Goal: Task Accomplishment & Management: Manage account settings

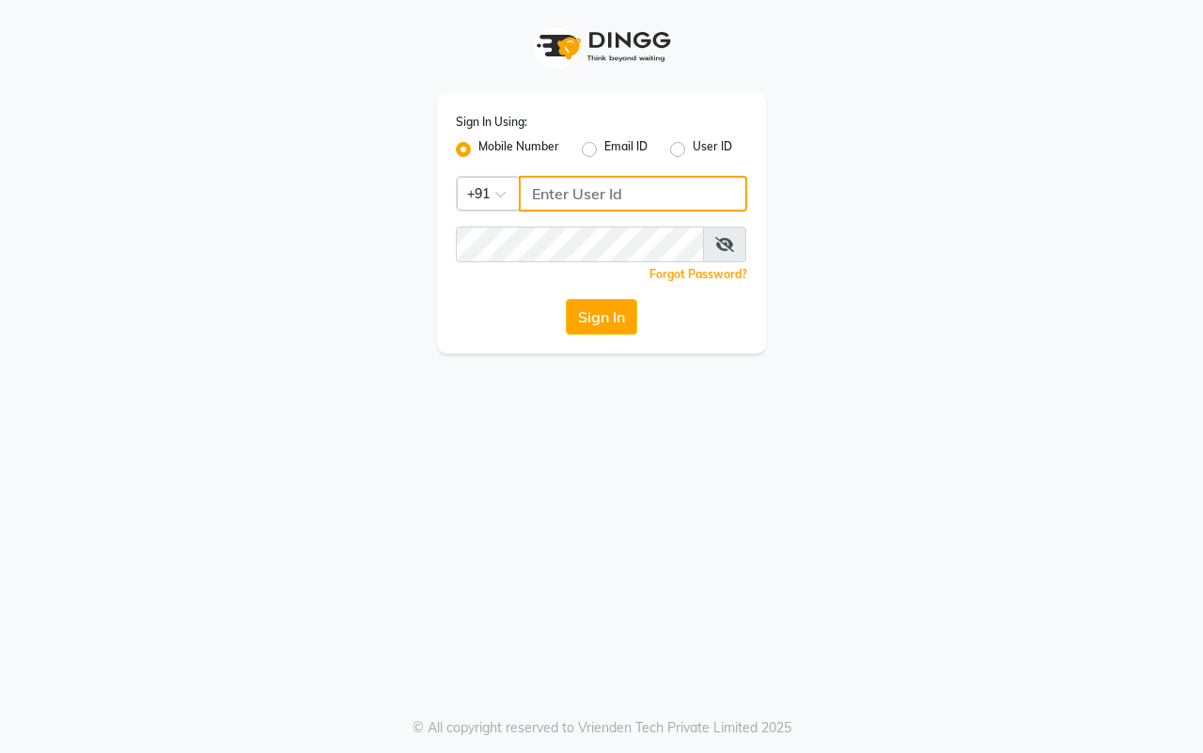
click at [590, 197] on input "Username" at bounding box center [633, 194] width 228 height 36
type input "8857888970"
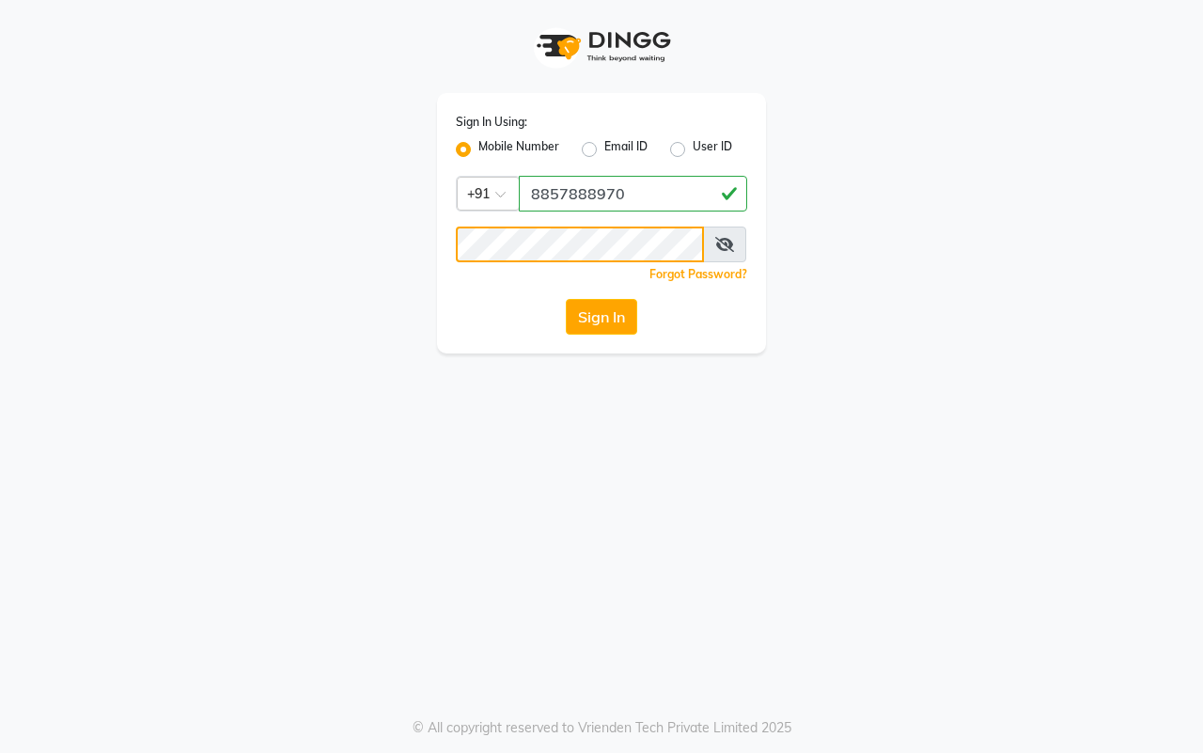
click at [566, 299] on button "Sign In" at bounding box center [601, 317] width 71 height 36
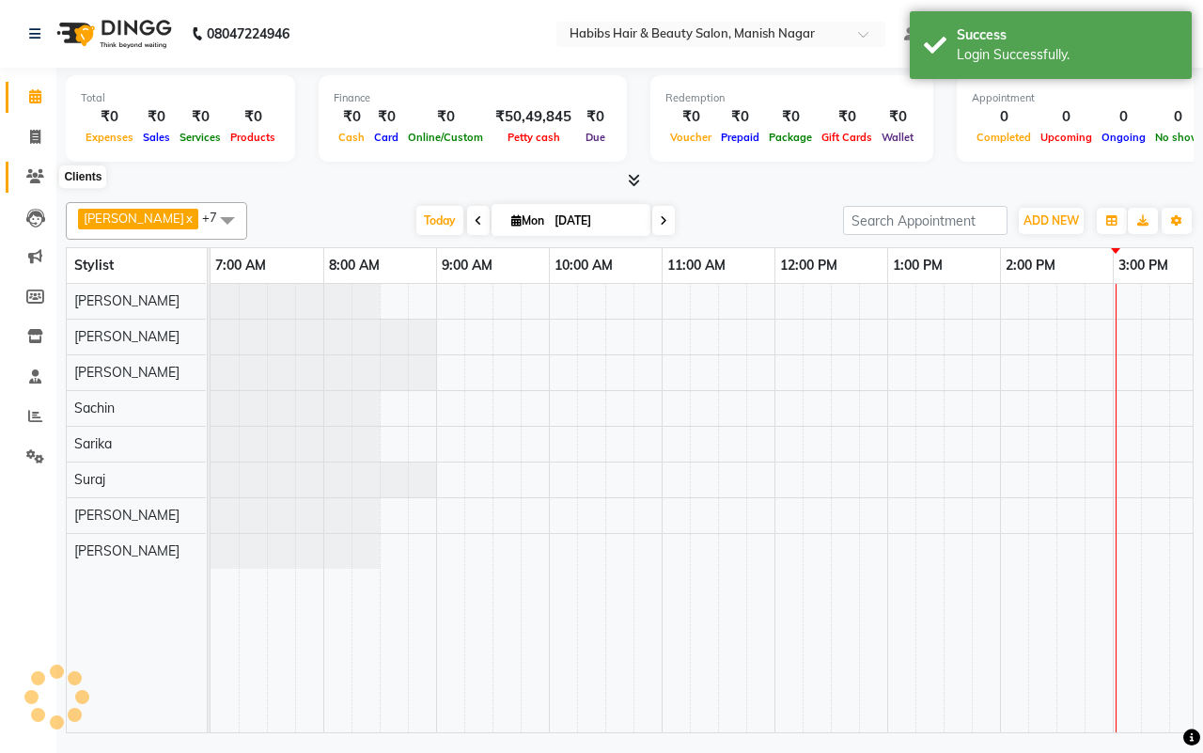
click at [43, 174] on icon at bounding box center [35, 176] width 18 height 14
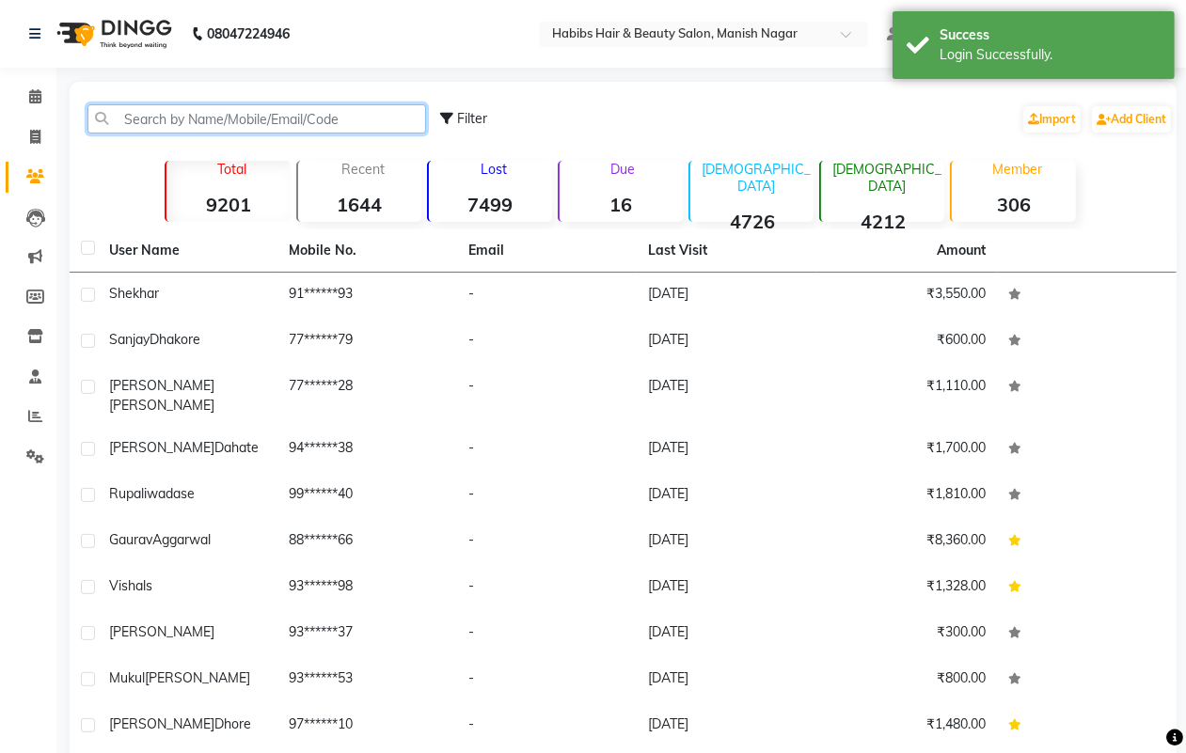
click at [242, 118] on input "text" at bounding box center [256, 118] width 338 height 29
paste input "Siddharth"
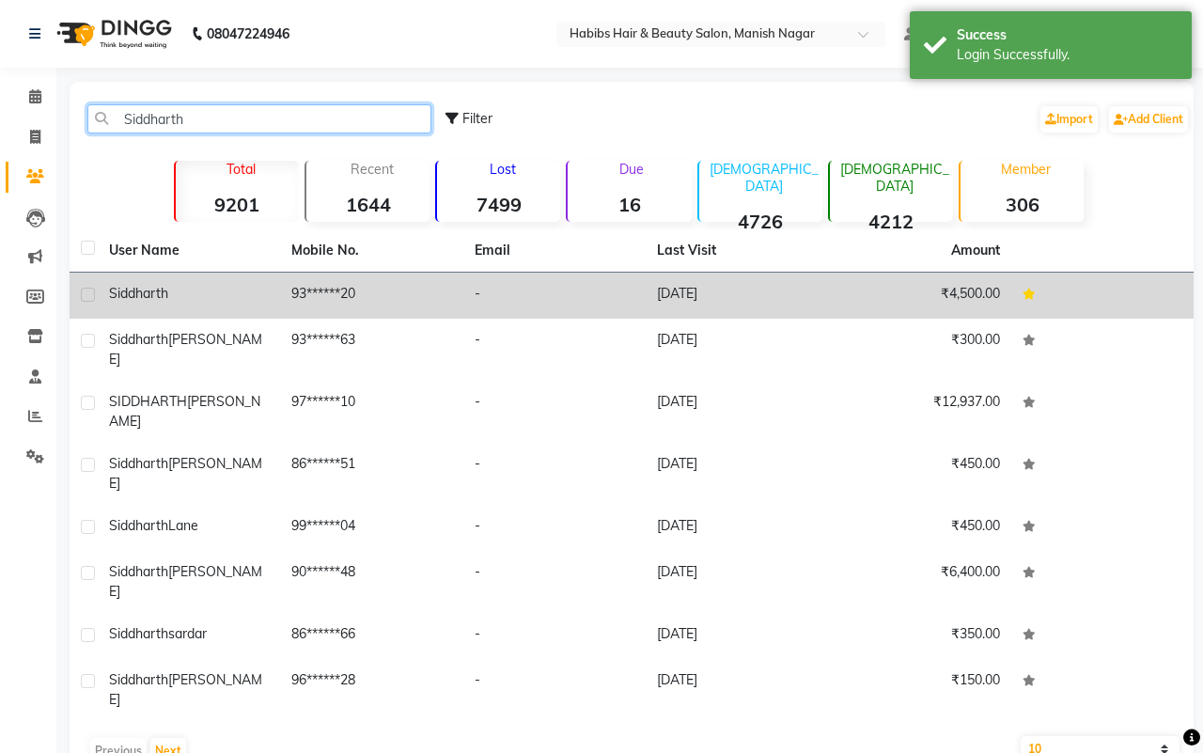
type input "Siddharth"
click at [348, 287] on td "93******20" at bounding box center [371, 296] width 182 height 46
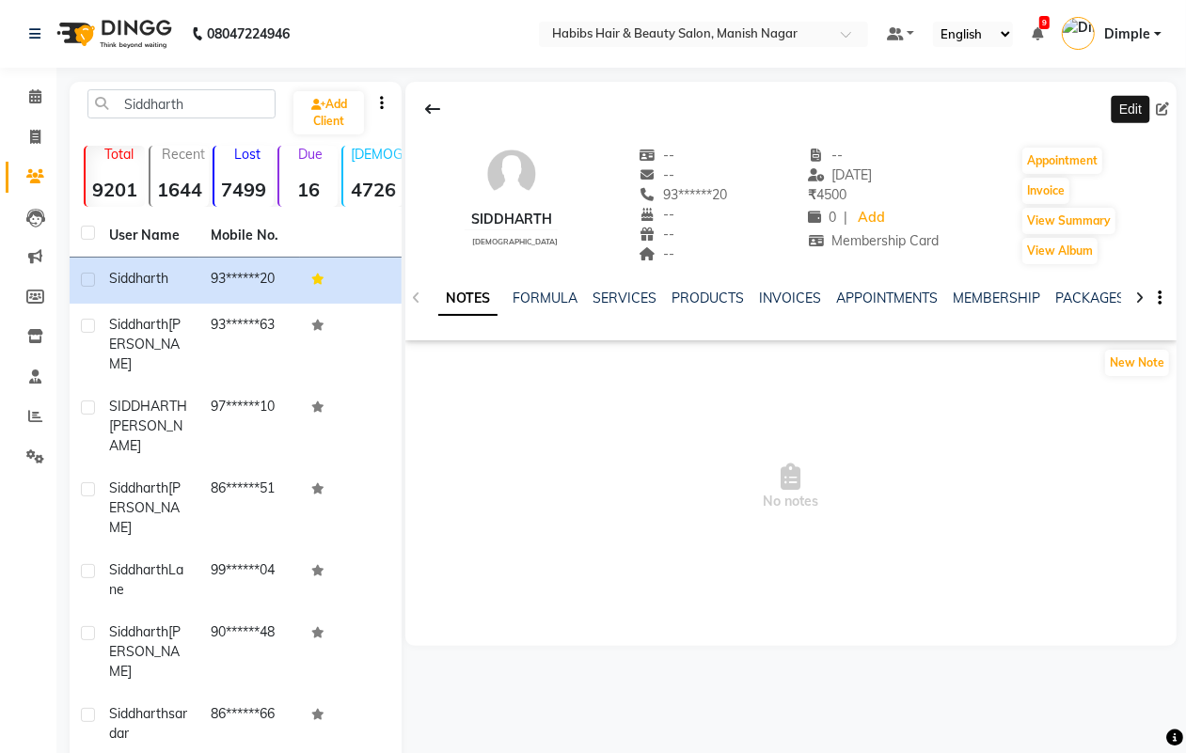
click at [1161, 103] on icon at bounding box center [1161, 108] width 13 height 13
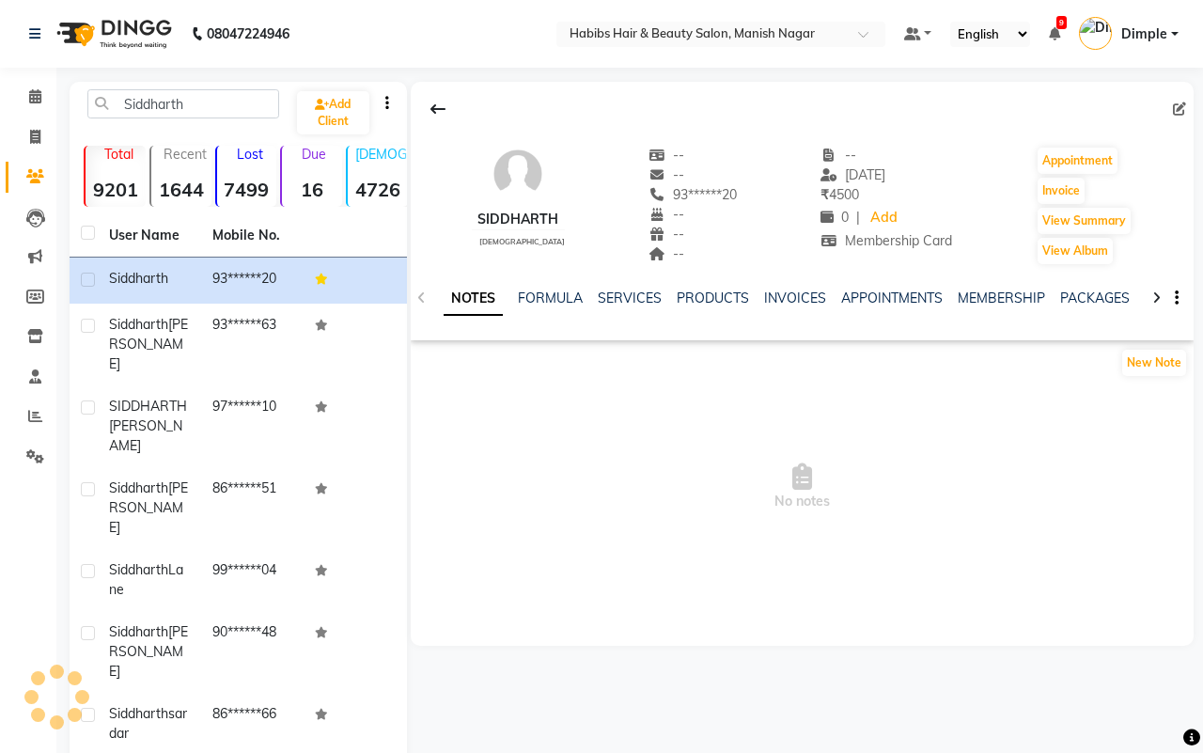
select select "22"
select select "[DEMOGRAPHIC_DATA]"
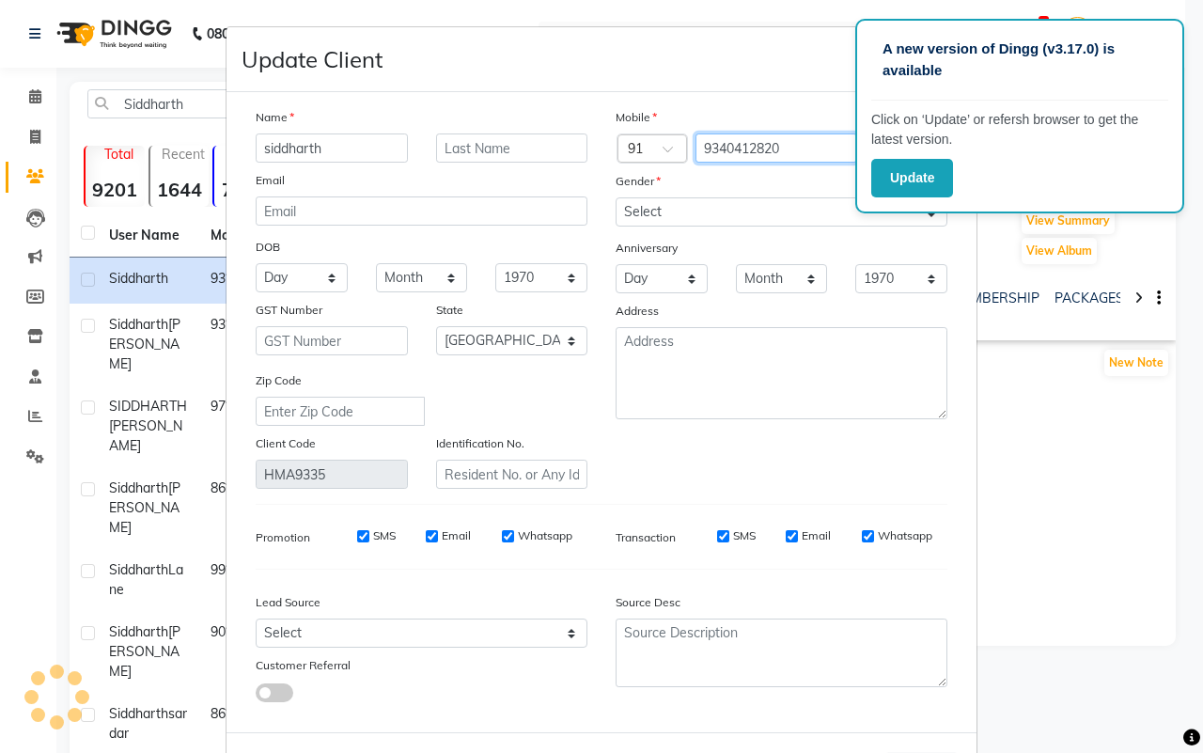
click at [744, 147] on input "9340412820" at bounding box center [777, 148] width 163 height 29
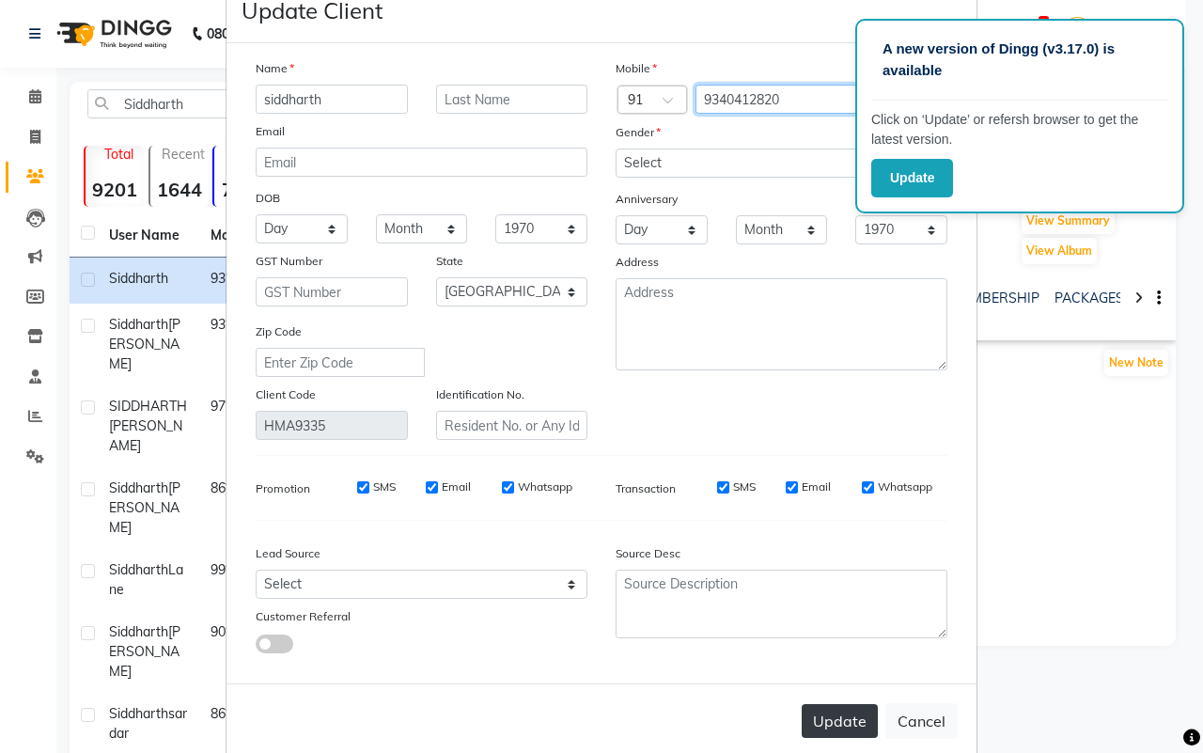
scroll to position [75, 0]
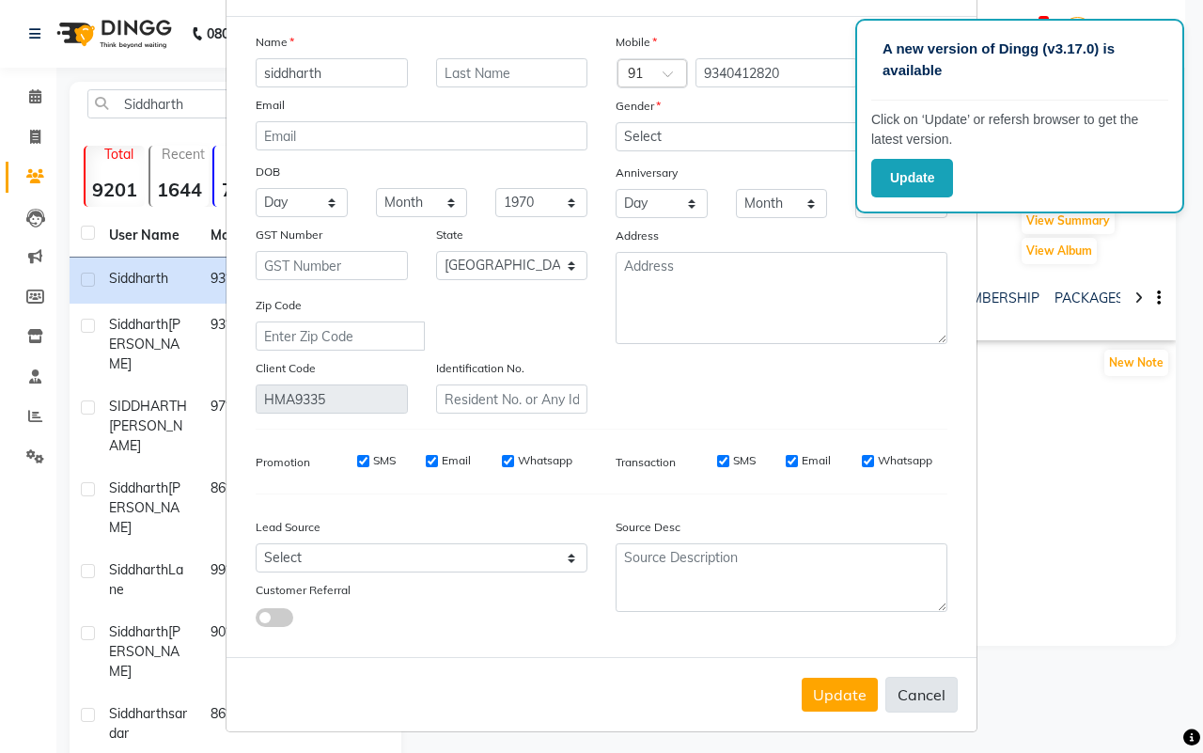
click at [900, 677] on button "Cancel" at bounding box center [922, 695] width 72 height 36
select select
select select "null"
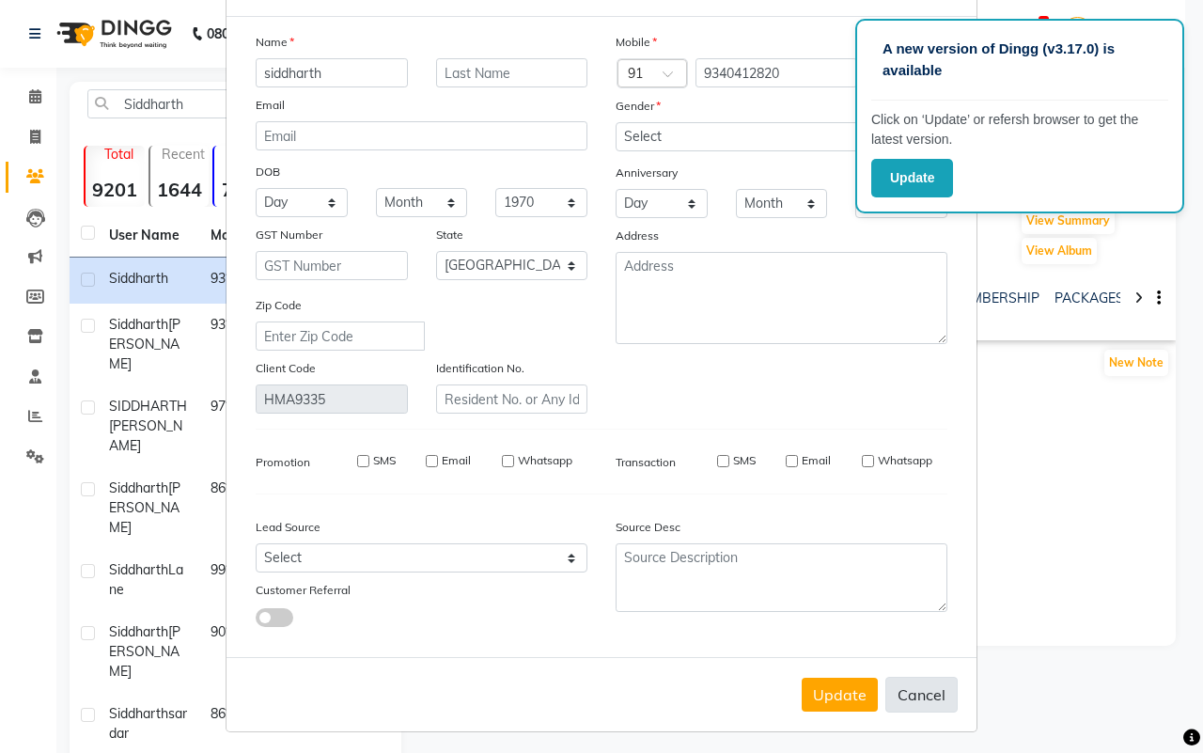
select select
checkbox input "false"
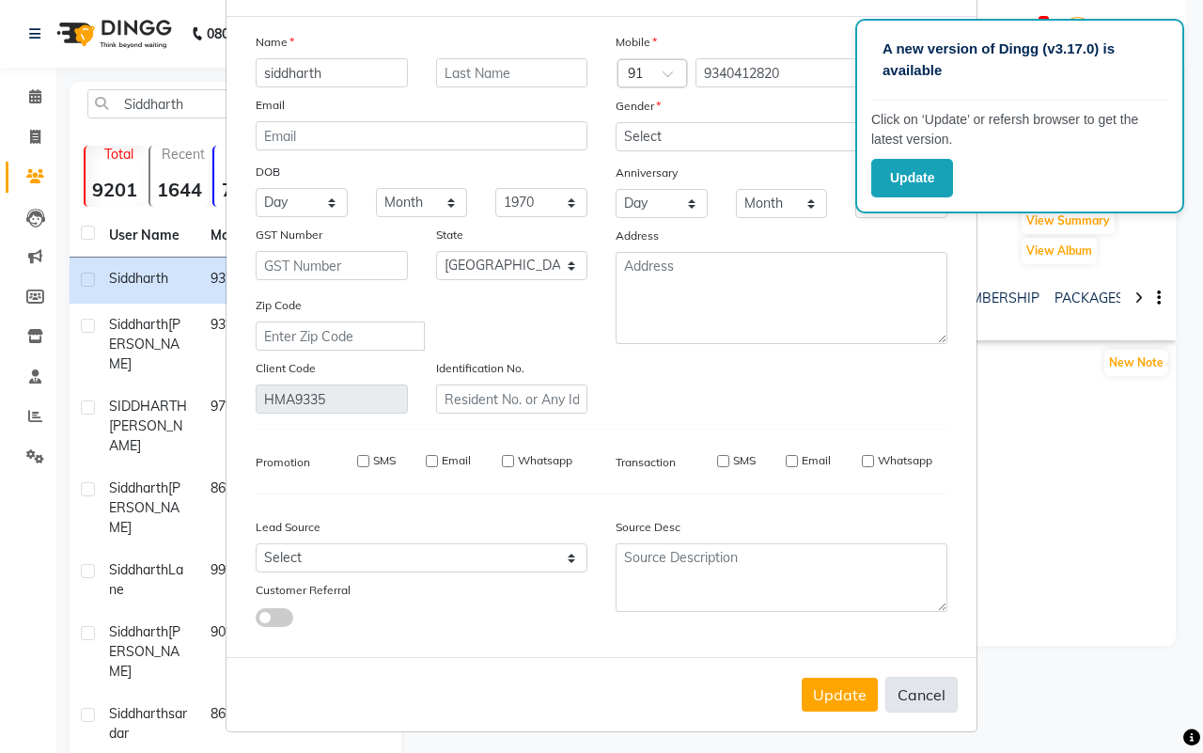
checkbox input "false"
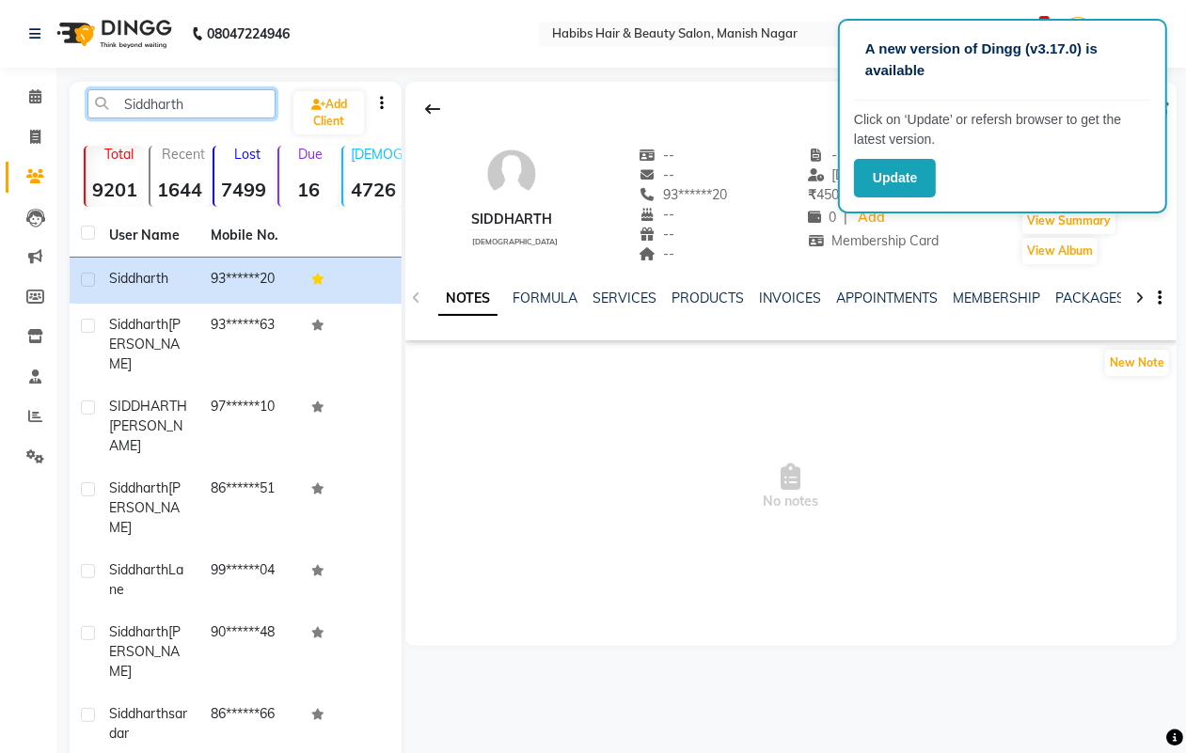
click at [158, 99] on input "Siddharth" at bounding box center [181, 103] width 188 height 29
paste input "umeet"
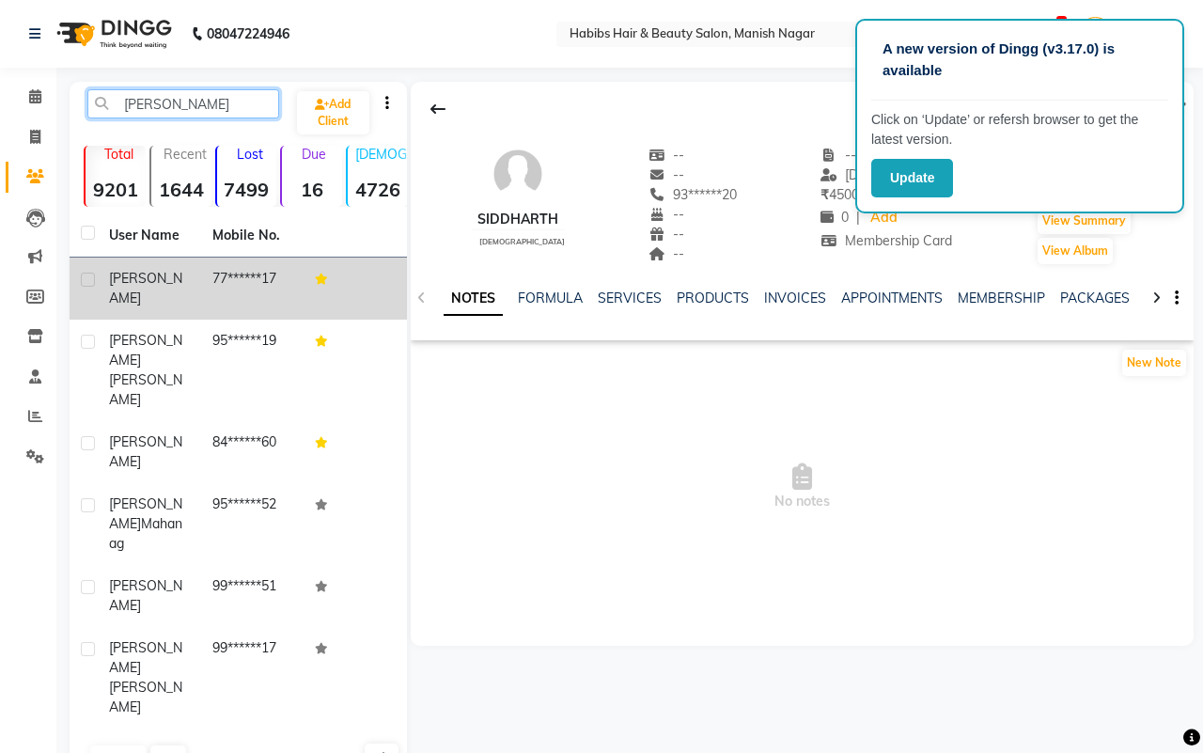
type input "[PERSON_NAME]"
click at [172, 269] on div "[PERSON_NAME]" at bounding box center [149, 288] width 81 height 39
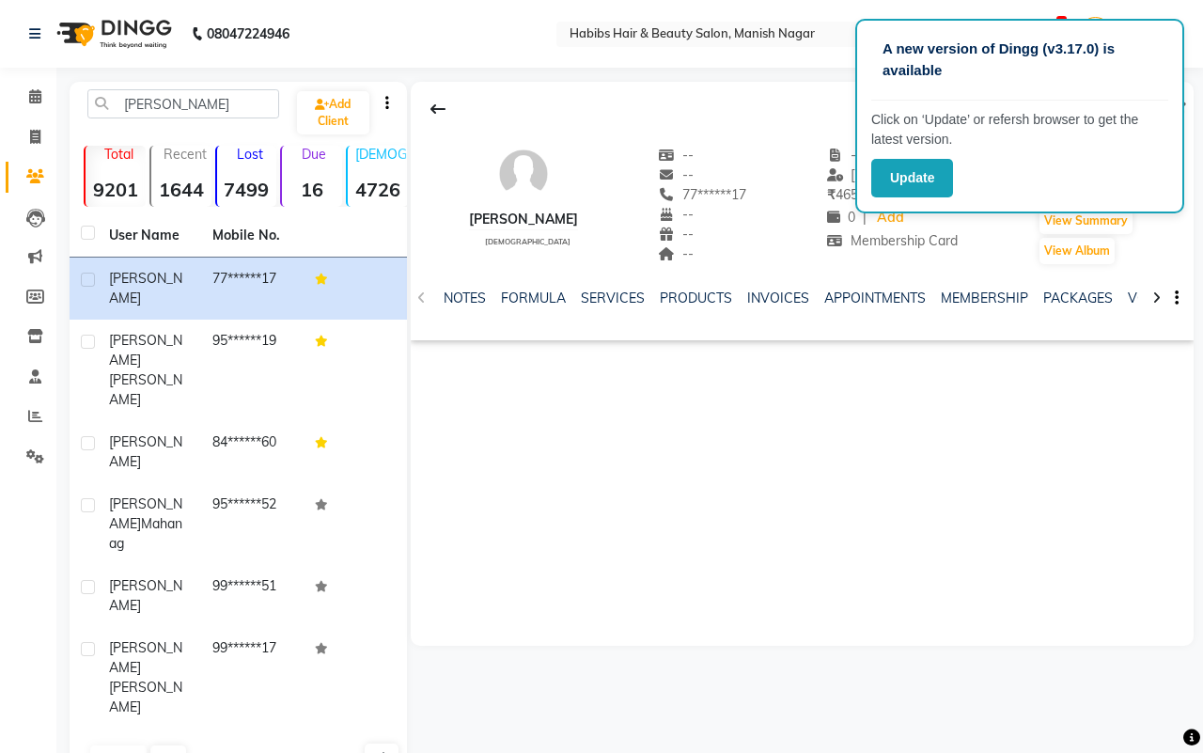
click at [793, 67] on nav "08047224946 Select Location × Habibs Hair & Beauty Salon, Manish Nagar Default …" at bounding box center [601, 34] width 1203 height 68
click at [1150, 170] on div "Update" at bounding box center [1020, 178] width 297 height 39
click at [1155, 94] on div "A new version of Dingg (v3.17.0) is available" at bounding box center [1020, 68] width 297 height 66
click at [1139, 20] on div "A new version of Dingg (v3.17.0) is available Click on ‘Update’ or refersh brow…" at bounding box center [1020, 116] width 329 height 195
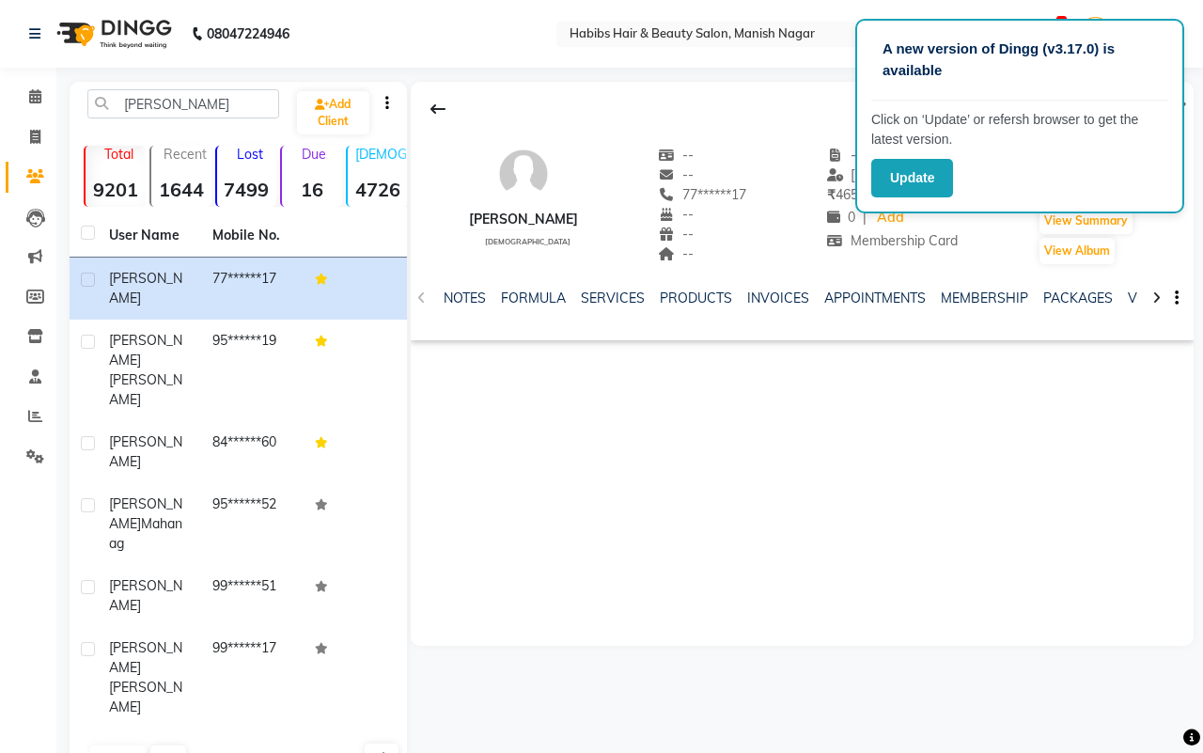
drag, startPoint x: 1139, startPoint y: 20, endPoint x: 1037, endPoint y: 110, distance: 135.9
click at [1139, 20] on div "A new version of Dingg (v3.17.0) is available Click on ‘Update’ or refersh brow…" at bounding box center [1020, 116] width 329 height 195
click at [820, 96] on div at bounding box center [802, 109] width 783 height 36
click at [896, 179] on button "Update" at bounding box center [913, 178] width 82 height 39
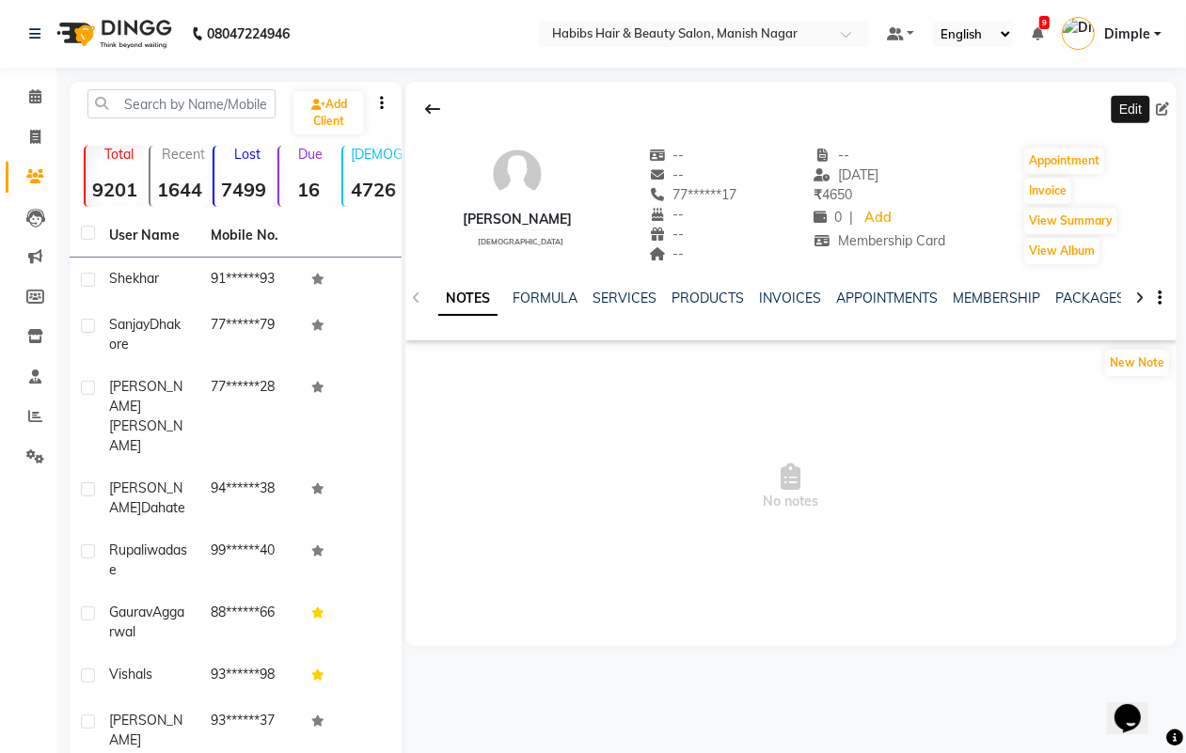
click at [1163, 104] on icon at bounding box center [1161, 108] width 13 height 13
select select "[DEMOGRAPHIC_DATA]"
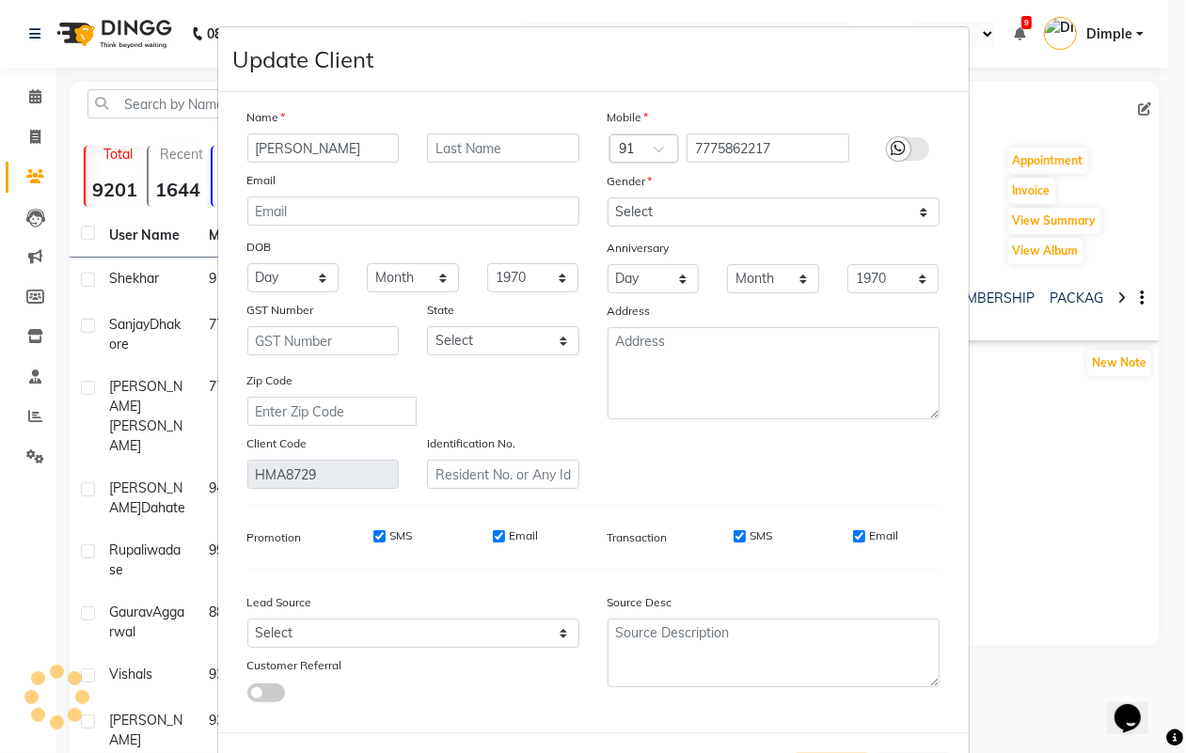
select select "22"
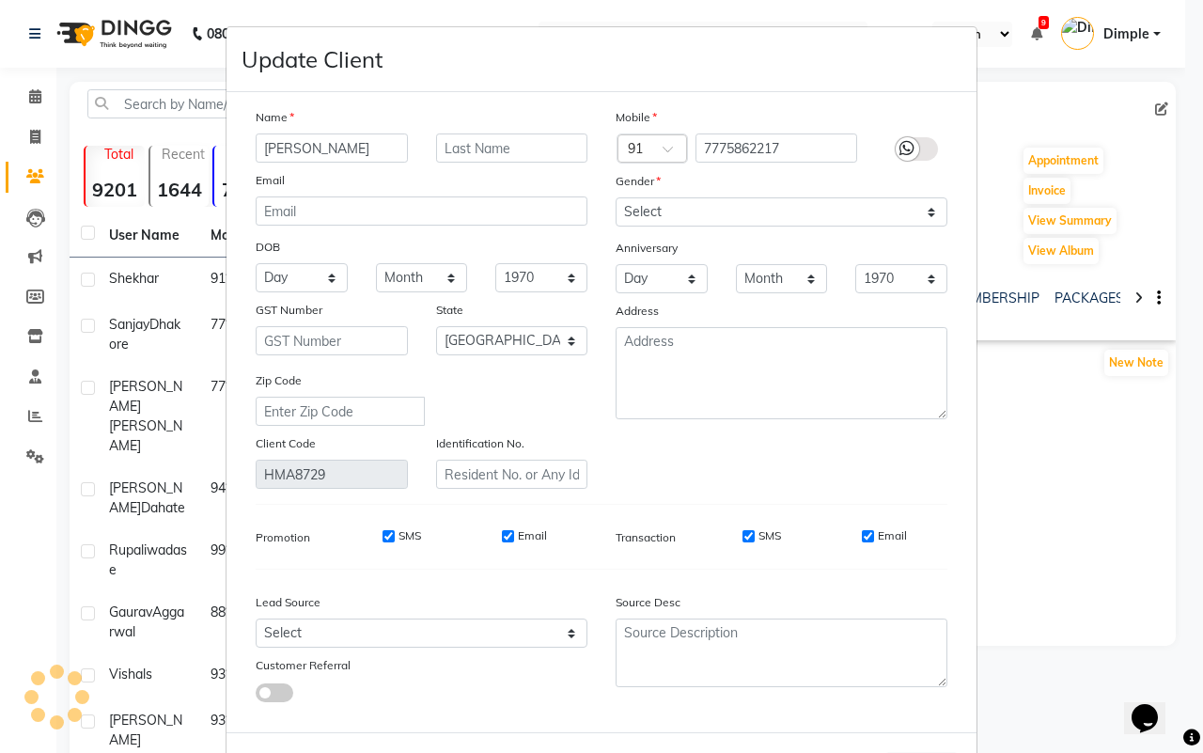
select select "22"
select select "[DEMOGRAPHIC_DATA]"
click at [754, 134] on input "7775862217" at bounding box center [777, 148] width 163 height 29
click at [754, 136] on input "7775862217" at bounding box center [777, 148] width 163 height 29
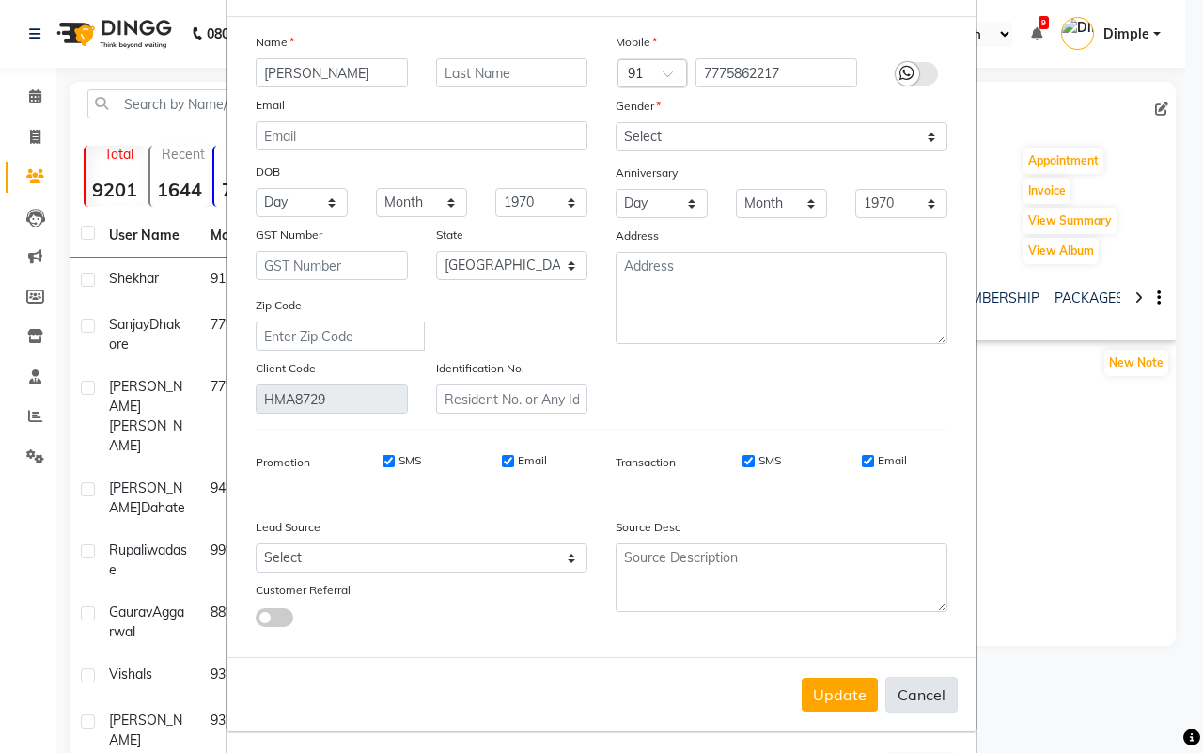
click at [913, 684] on button "Cancel" at bounding box center [922, 695] width 72 height 36
click at [913, 684] on div "Update Cancel" at bounding box center [602, 694] width 750 height 74
select select
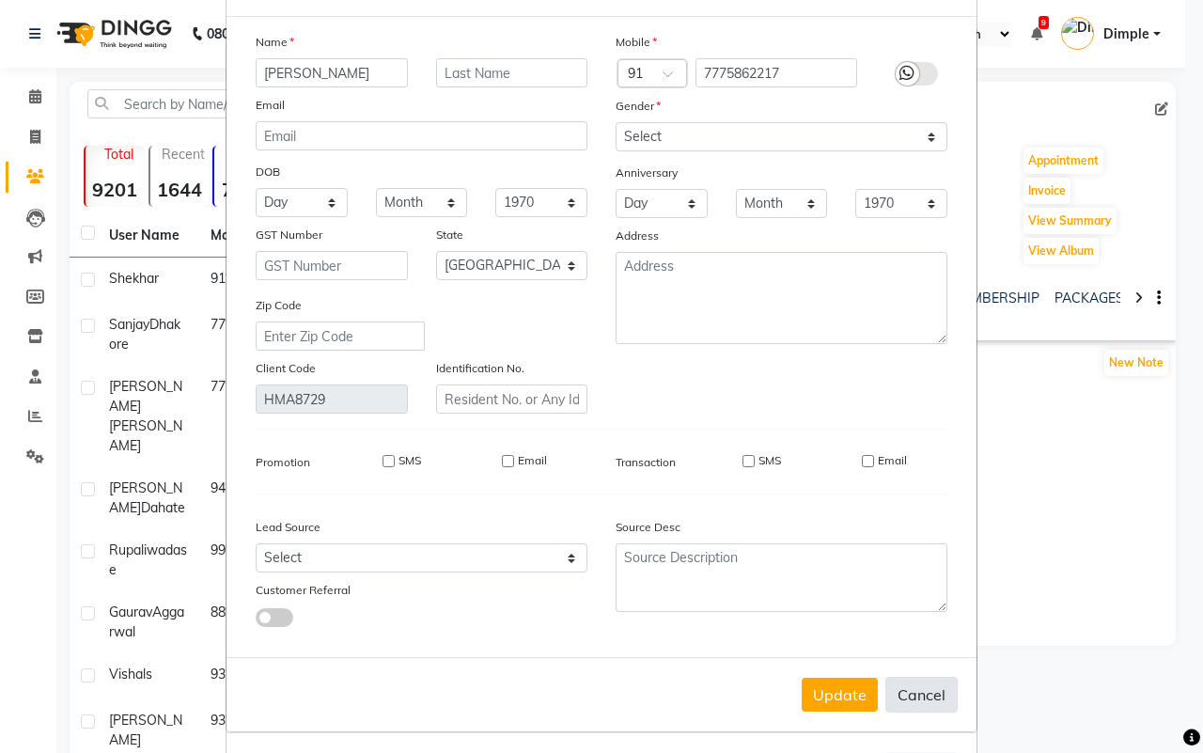
select select "null"
select select
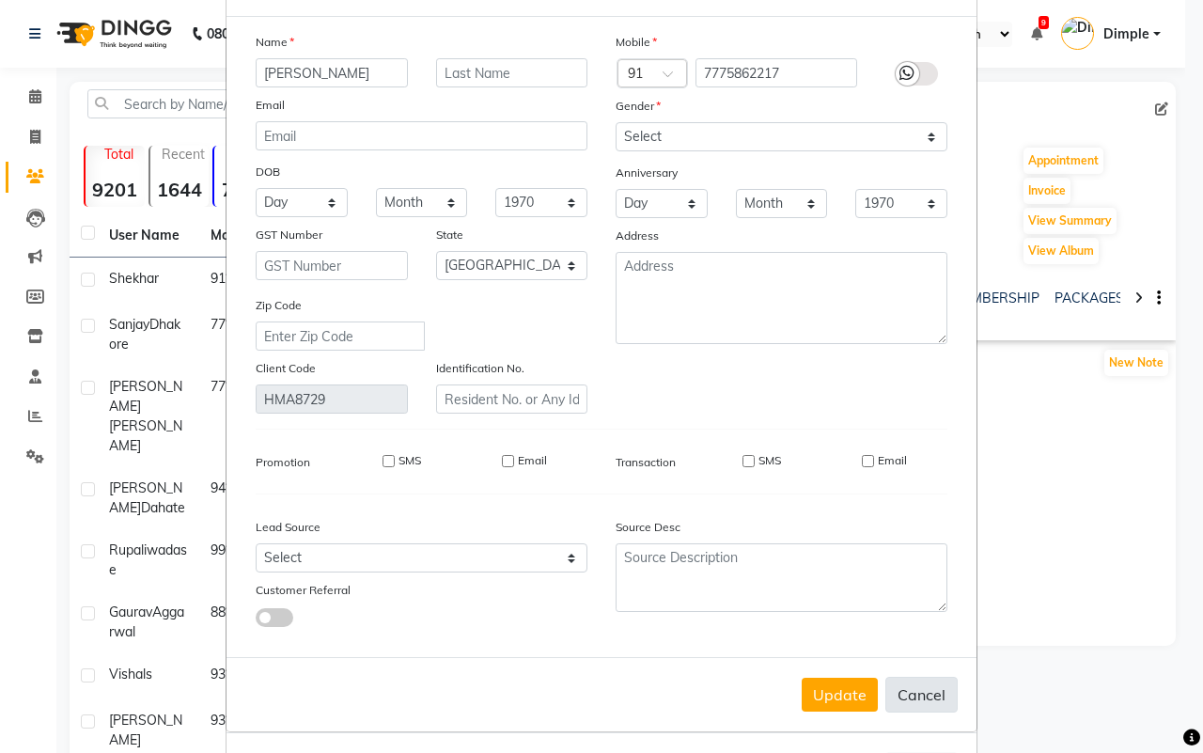
checkbox input "false"
select select
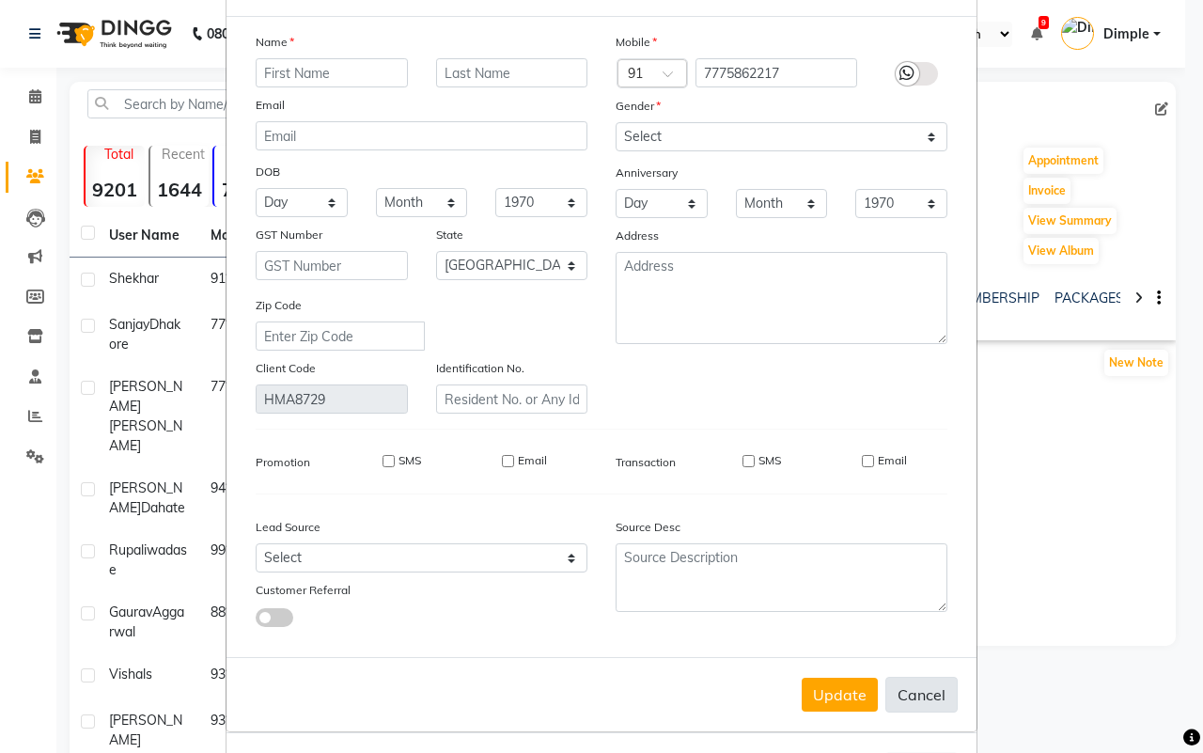
select select
select select "null"
select select
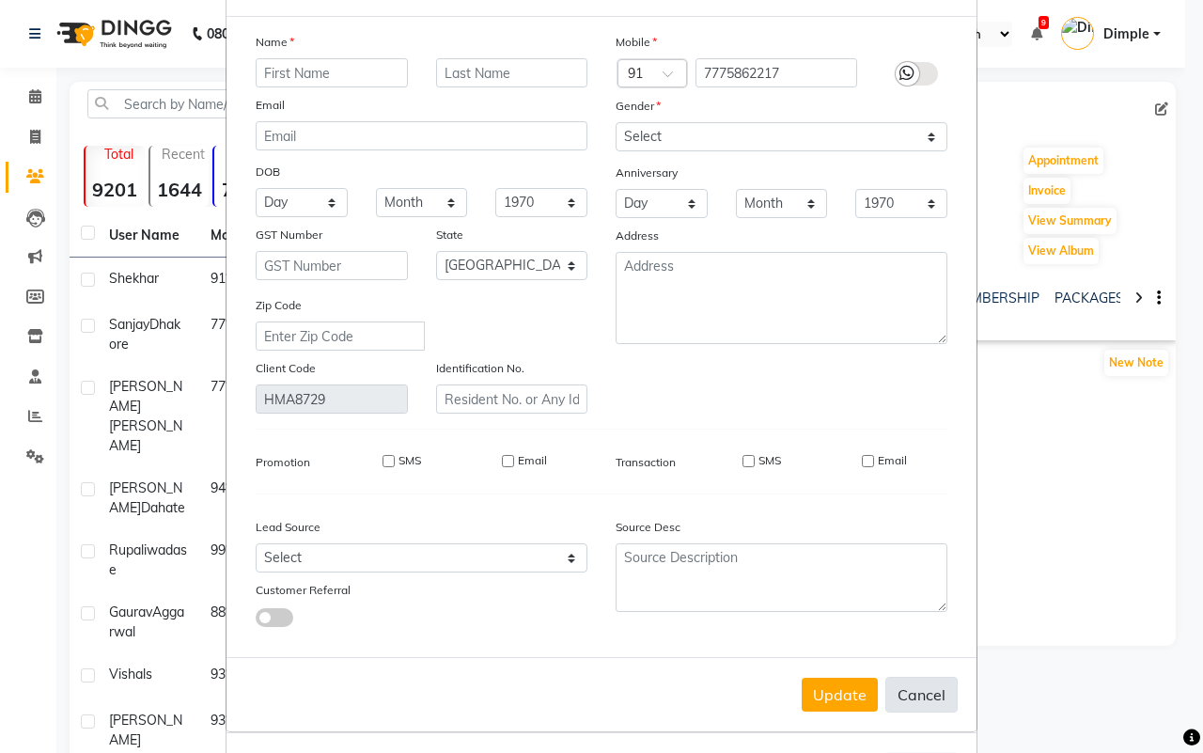
select select
checkbox input "false"
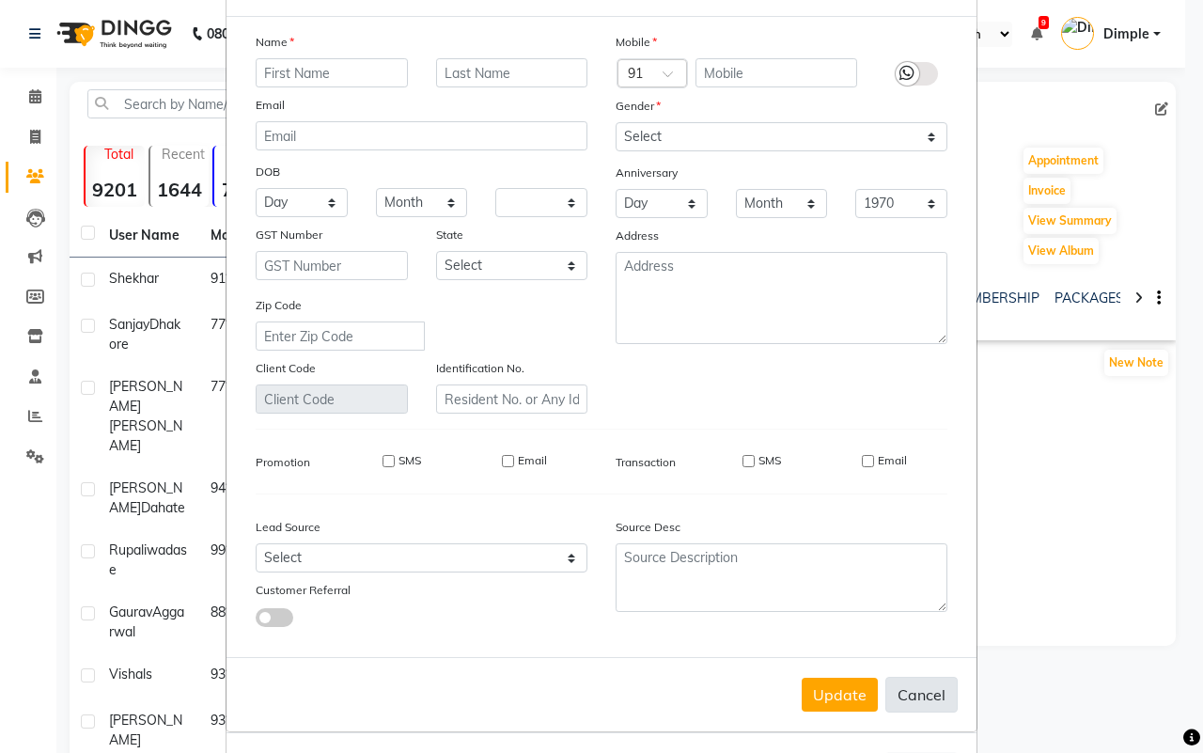
checkbox input "false"
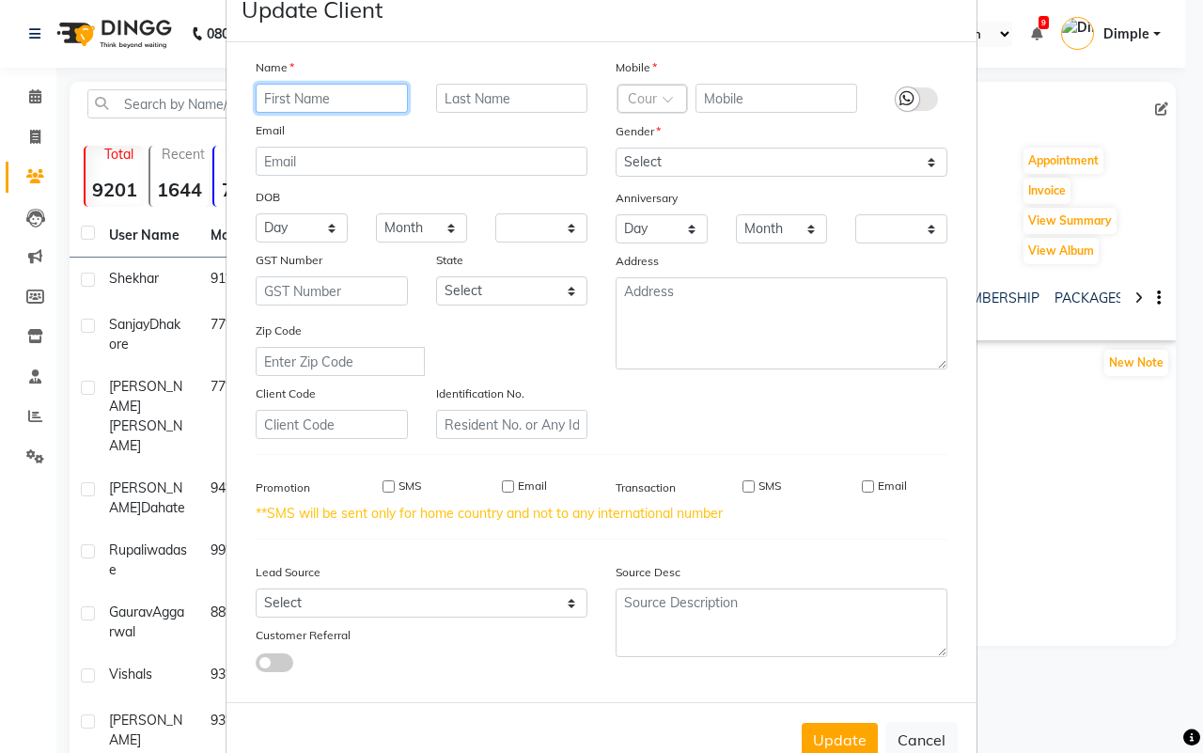
scroll to position [95, 0]
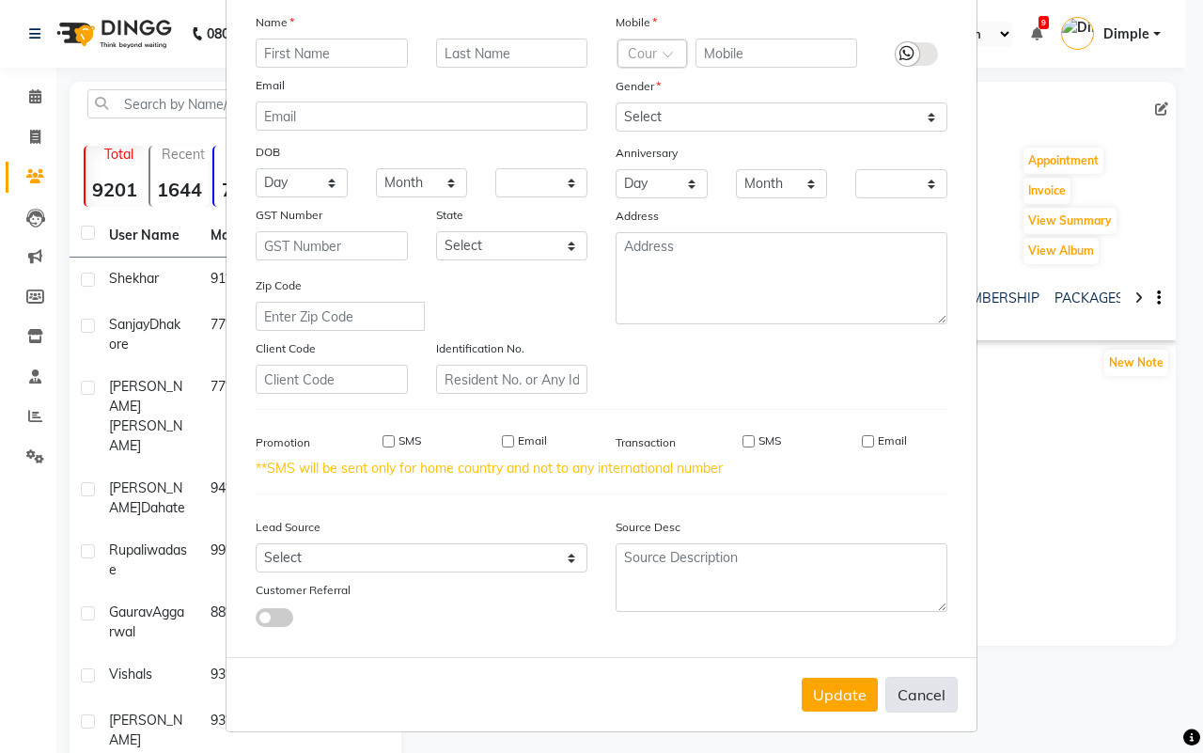
drag, startPoint x: 910, startPoint y: 679, endPoint x: 797, endPoint y: 691, distance: 113.5
click at [908, 680] on button "Cancel" at bounding box center [922, 695] width 72 height 36
select select
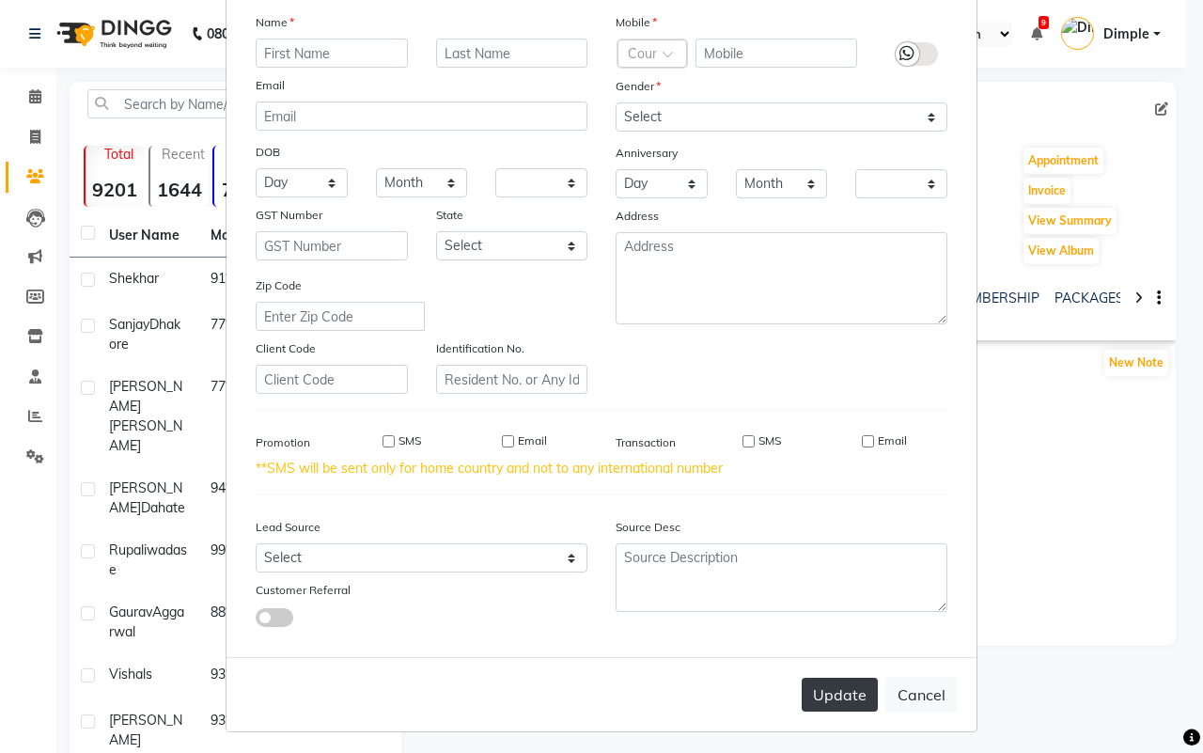
select select
checkbox input "false"
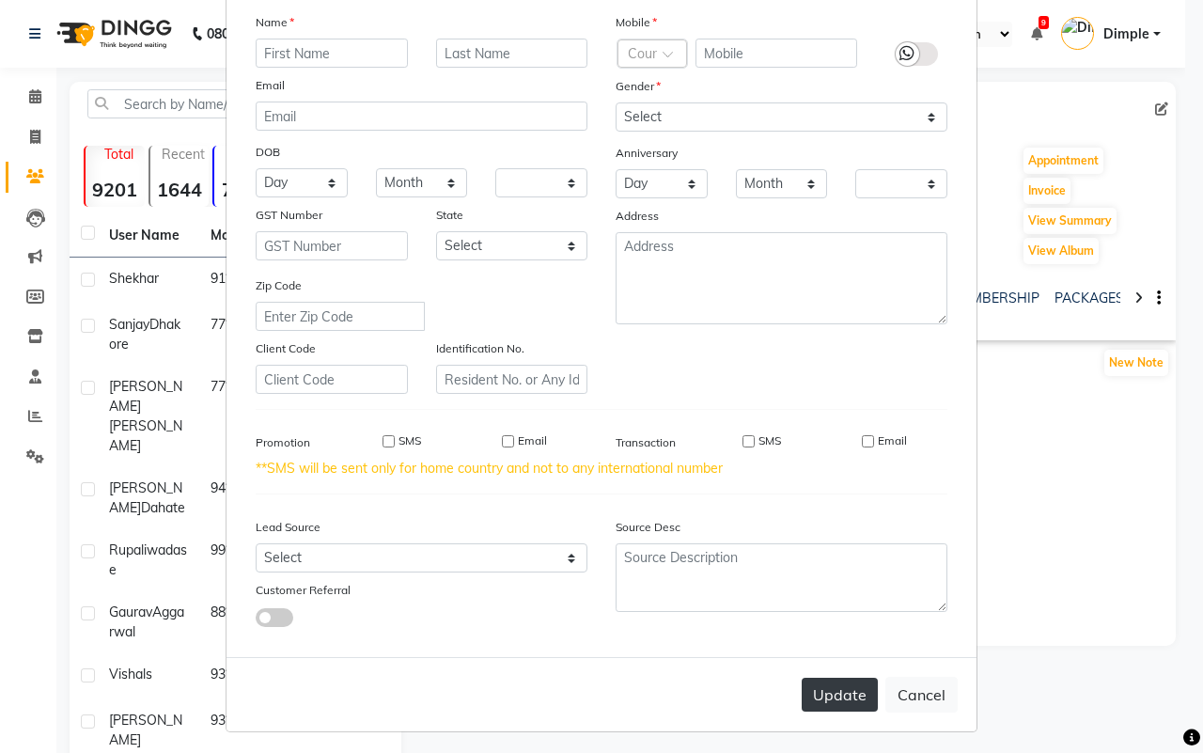
checkbox input "false"
click at [802, 692] on button "Update" at bounding box center [840, 695] width 76 height 34
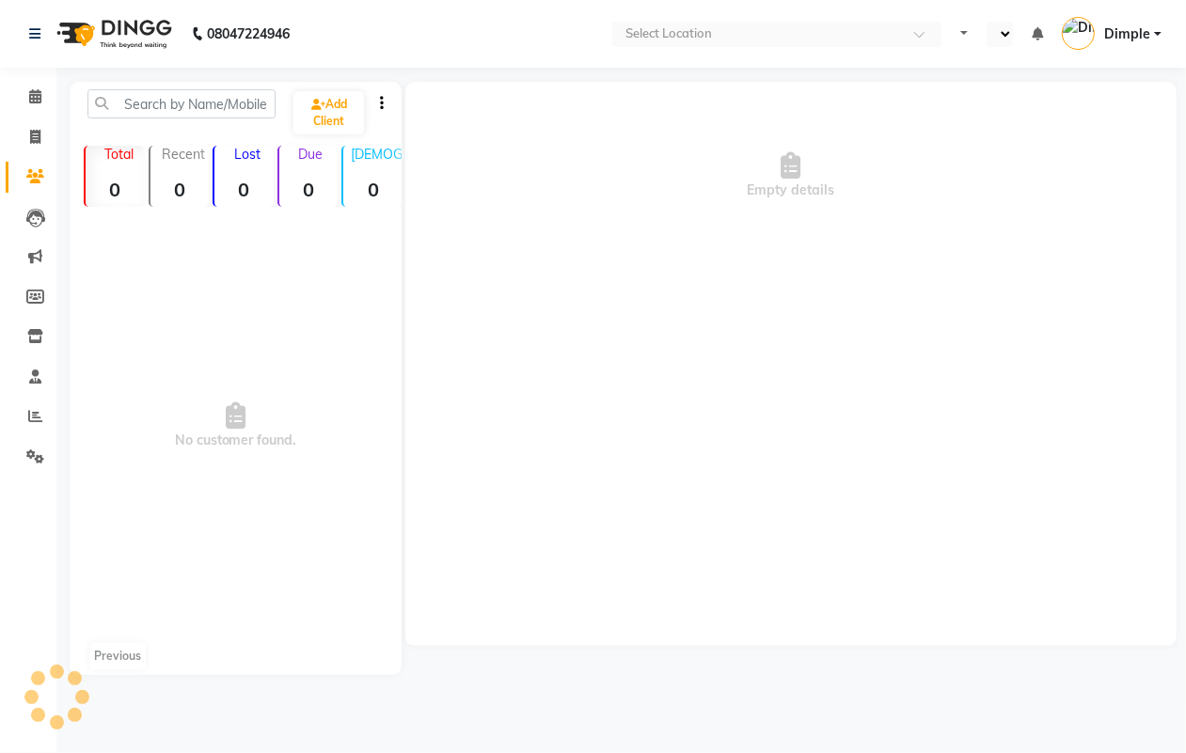
select select "en"
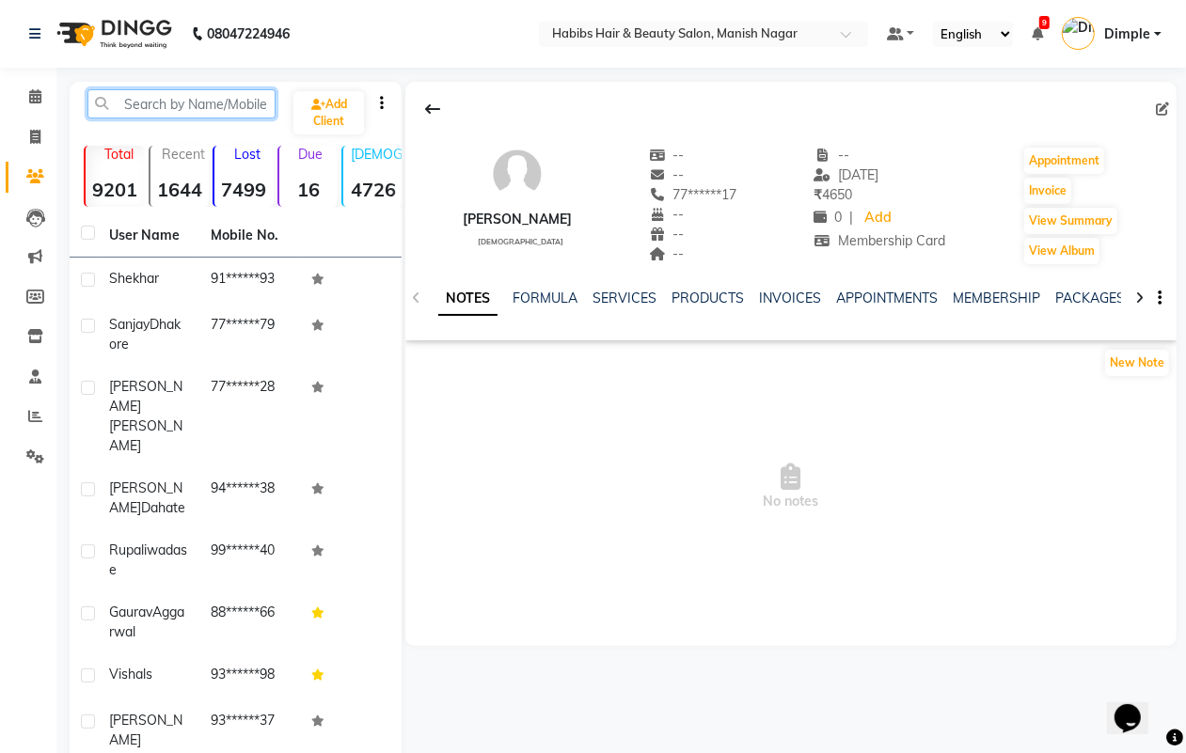
click at [134, 104] on input "text" at bounding box center [181, 103] width 188 height 29
paste input "Prajakta"
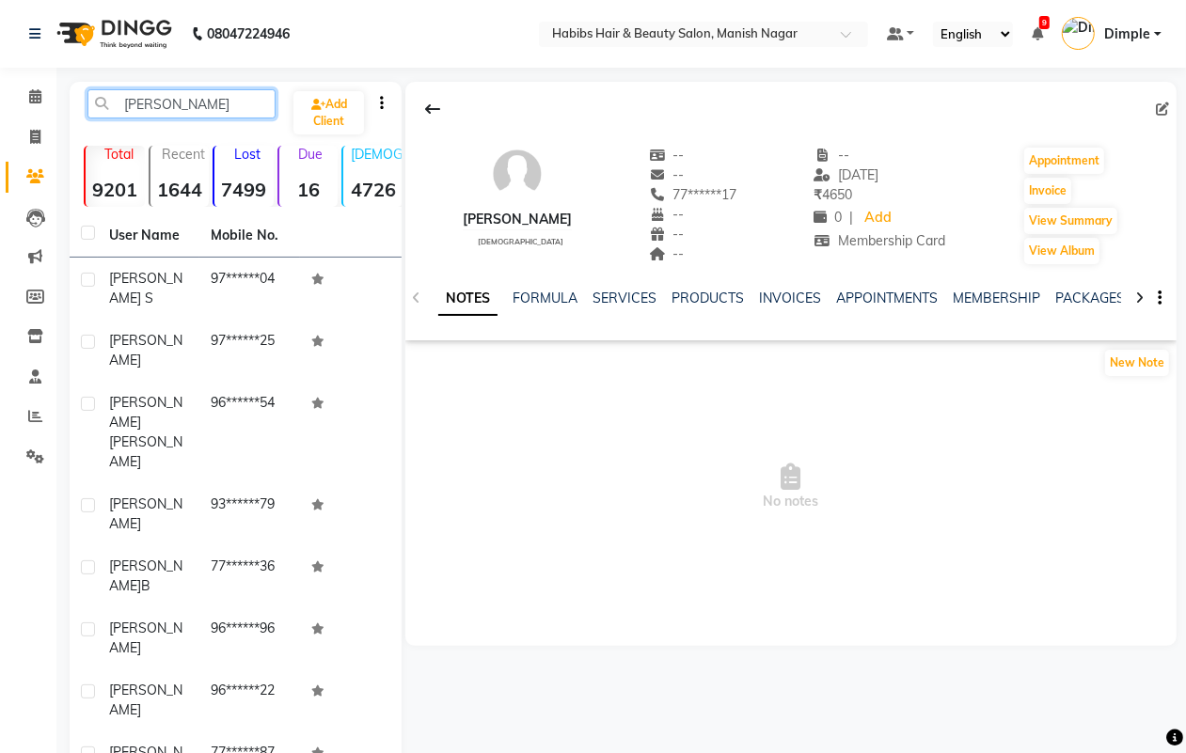
click at [142, 95] on input "Prajakta" at bounding box center [181, 103] width 188 height 29
paste input "Sarthak"
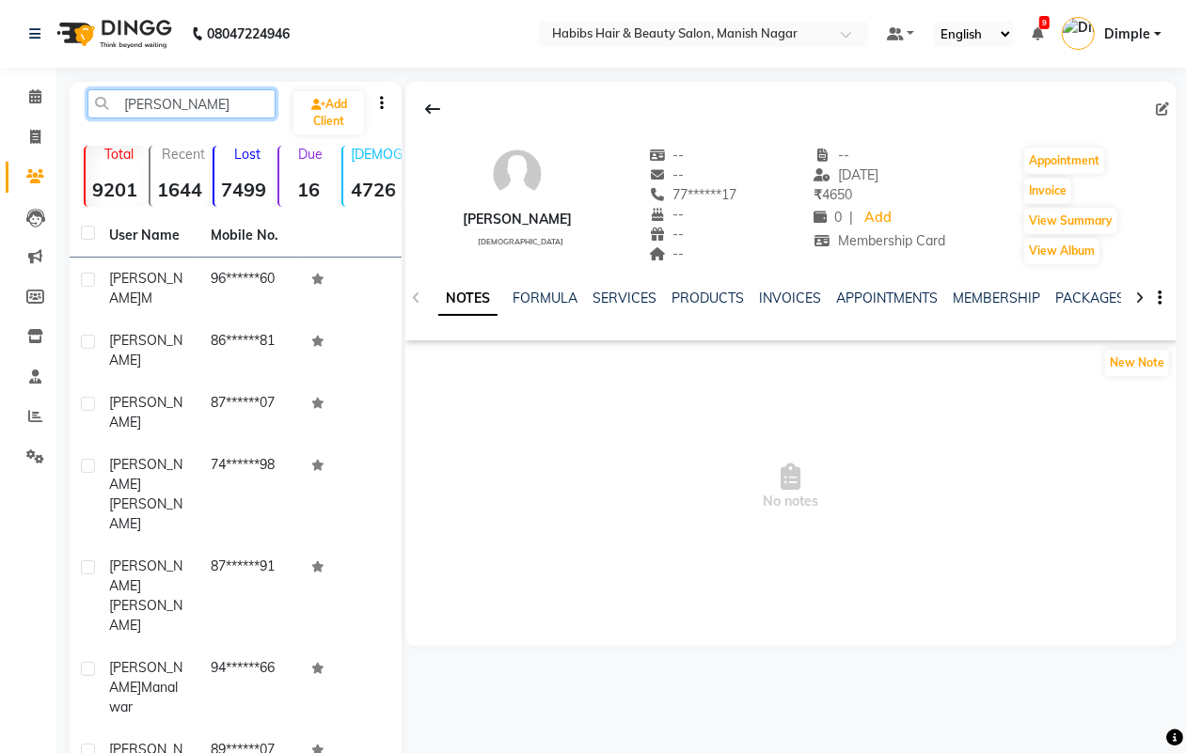
type input "Sarthak"
